Goal: Task Accomplishment & Management: Manage account settings

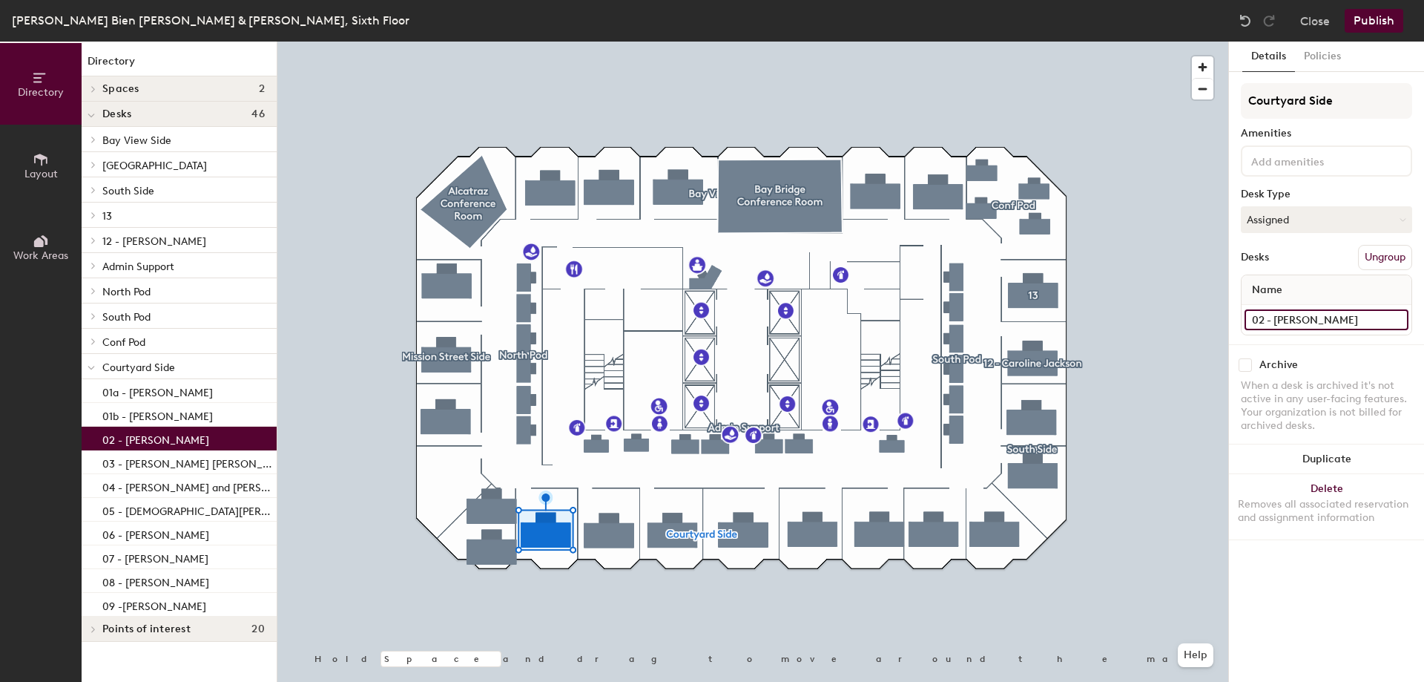
click at [1274, 323] on input "02 - [PERSON_NAME]" at bounding box center [1326, 319] width 164 height 21
click at [1279, 323] on input "02 - [PERSON_NAME]" at bounding box center [1326, 319] width 164 height 21
type input "02 - [PERSON_NAME]"
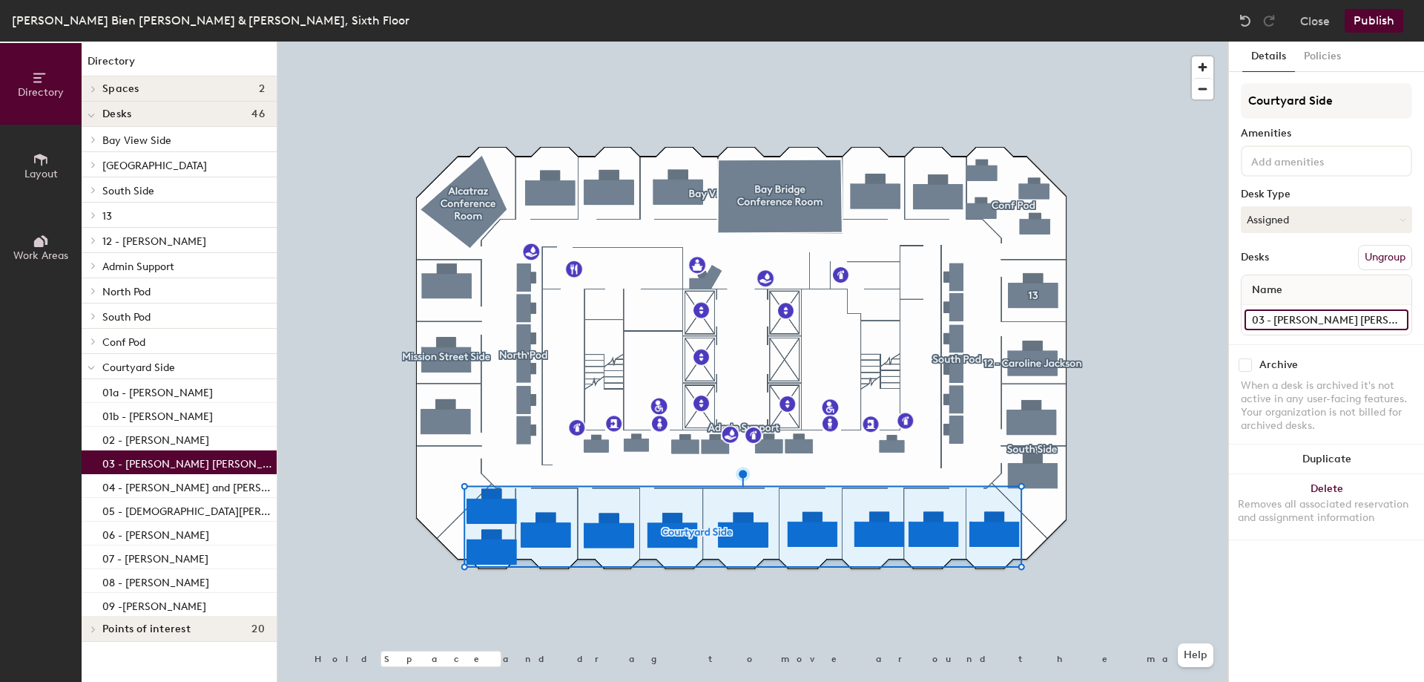
click at [1343, 323] on input "03 - [PERSON_NAME] [PERSON_NAME]" at bounding box center [1326, 319] width 164 height 21
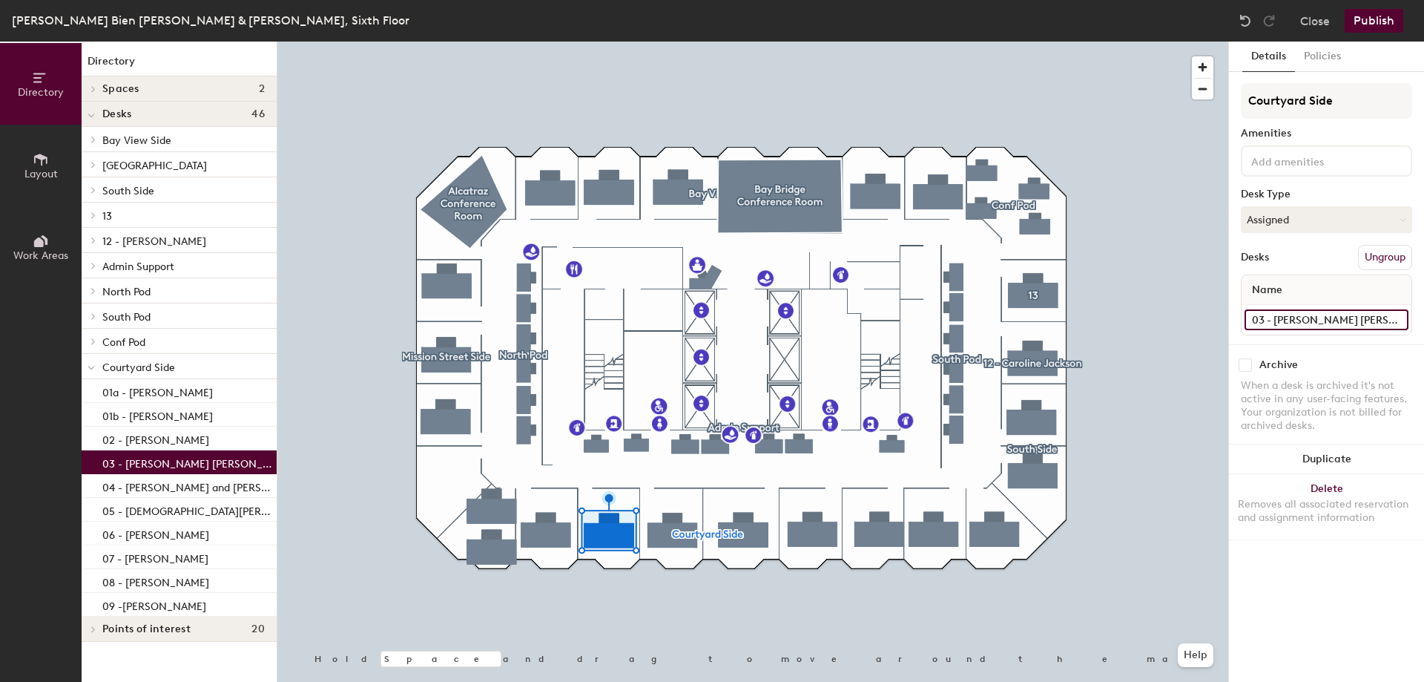
click at [1349, 321] on input "03 - [PERSON_NAME] [PERSON_NAME]" at bounding box center [1326, 319] width 164 height 21
type input "03 - [PERSON_NAME]"
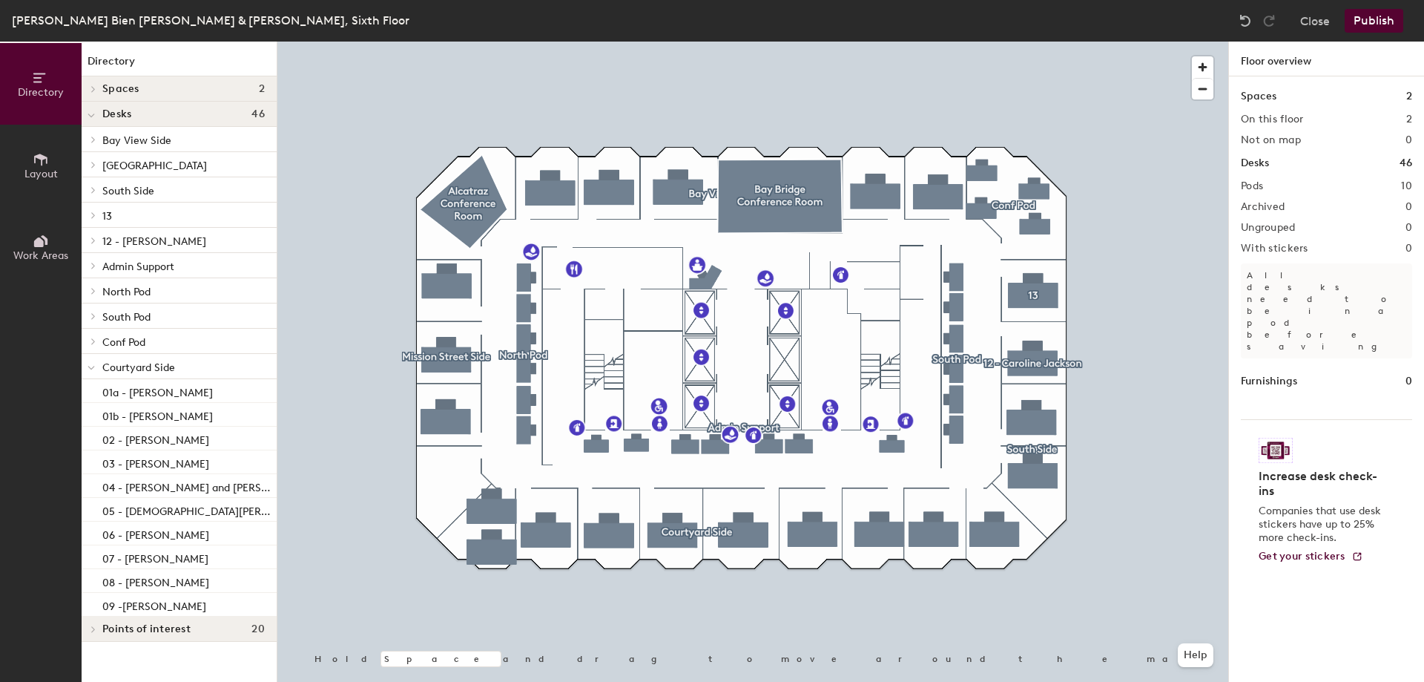
click at [1361, 16] on button "Publish" at bounding box center [1373, 21] width 59 height 24
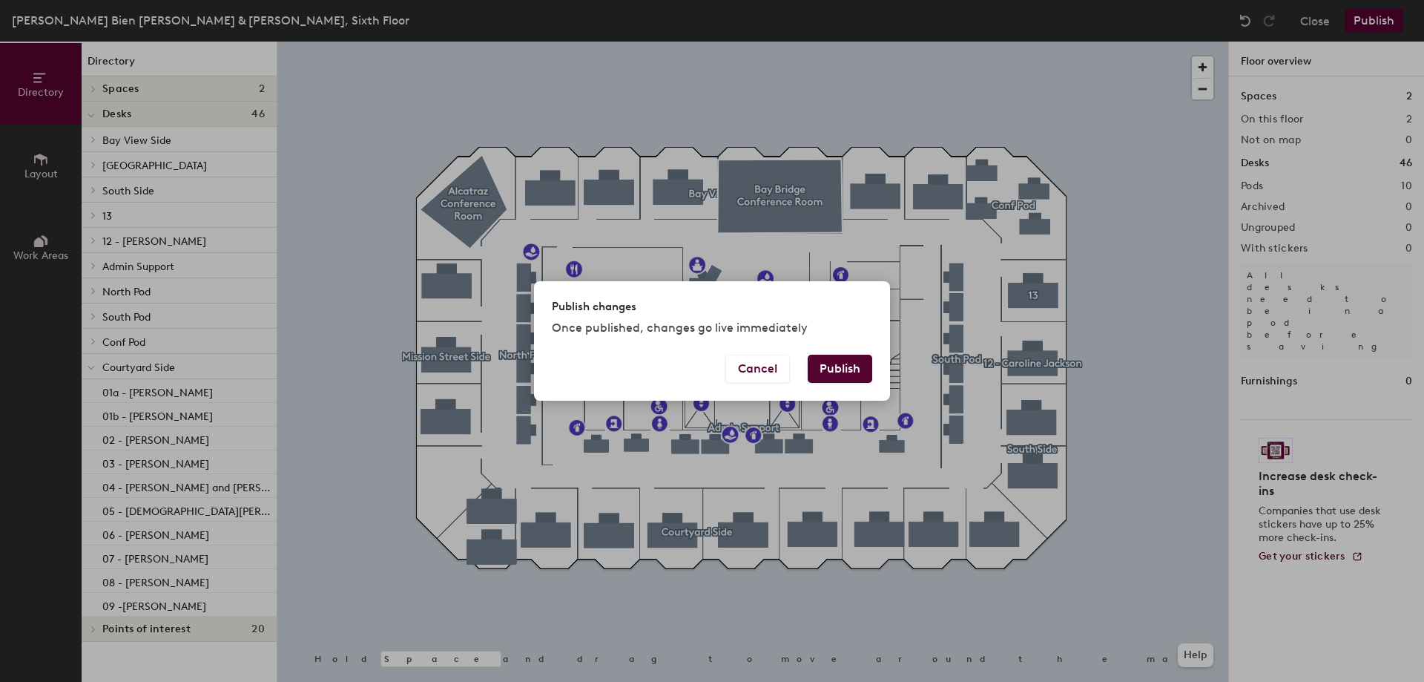
click at [853, 368] on button "Publish" at bounding box center [840, 368] width 65 height 28
